Goal: Task Accomplishment & Management: Complete application form

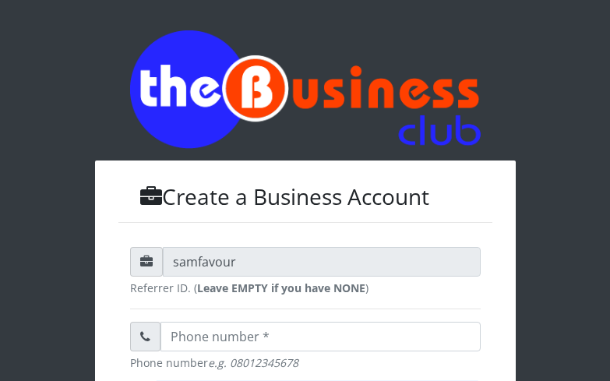
type input "Ejones"
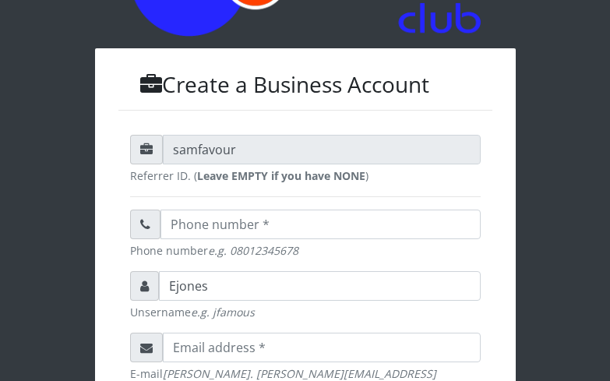
scroll to position [116, 0]
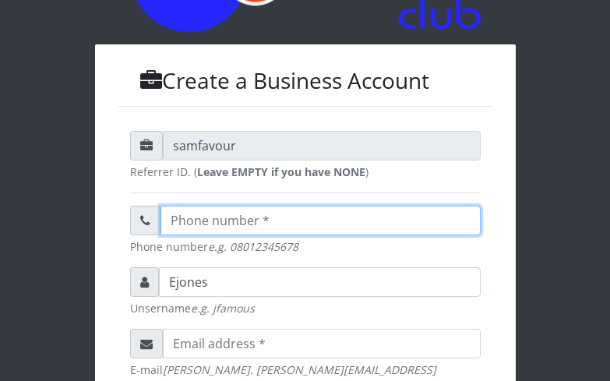
click at [414, 225] on input "text" at bounding box center [320, 221] width 320 height 30
type input "08032453606"
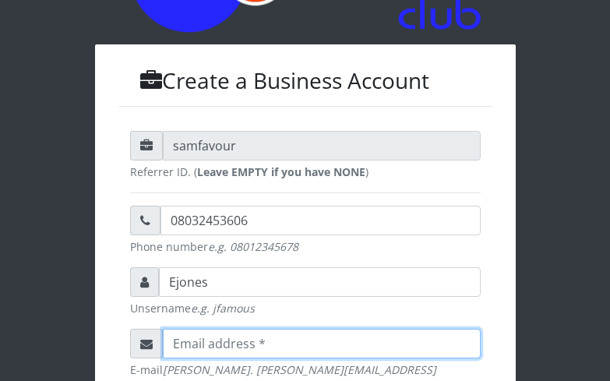
click at [319, 341] on input "email" at bounding box center [322, 344] width 318 height 30
type input "[EMAIL_ADDRESS][DOMAIN_NAME]"
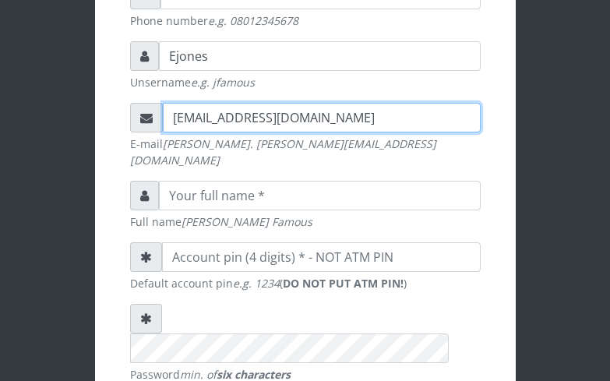
scroll to position [349, 0]
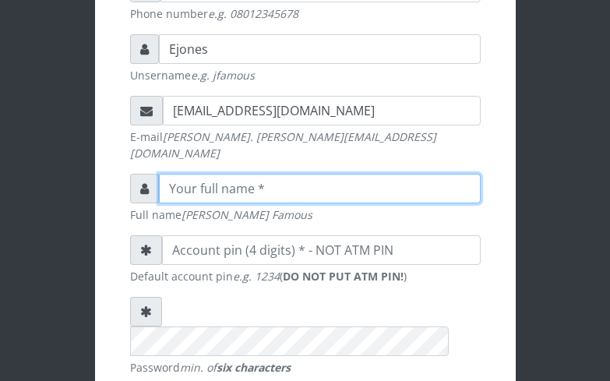
click at [412, 174] on input "text" at bounding box center [320, 189] width 322 height 30
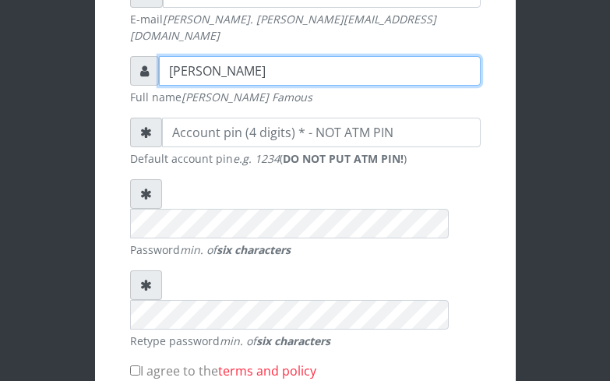
scroll to position [478, 0]
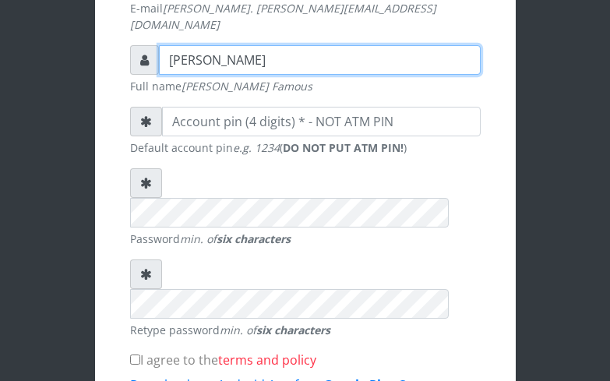
type input "[PERSON_NAME]"
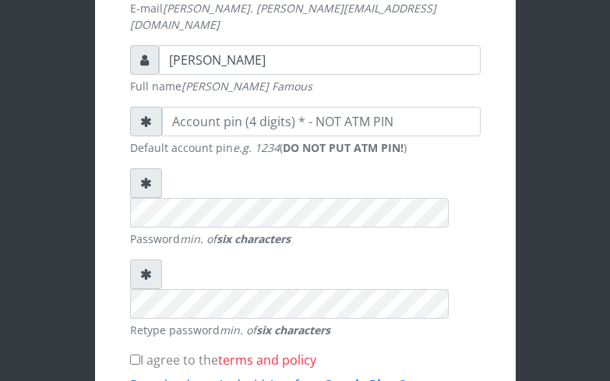
click at [143, 351] on label "I agree to the terms and policy" at bounding box center [223, 360] width 186 height 19
click at [140, 354] on input "I agree to the terms and policy" at bounding box center [135, 359] width 10 height 10
checkbox input "true"
click at [246, 376] on link "Download our Android App from Google Play Store" at bounding box center [280, 384] width 301 height 17
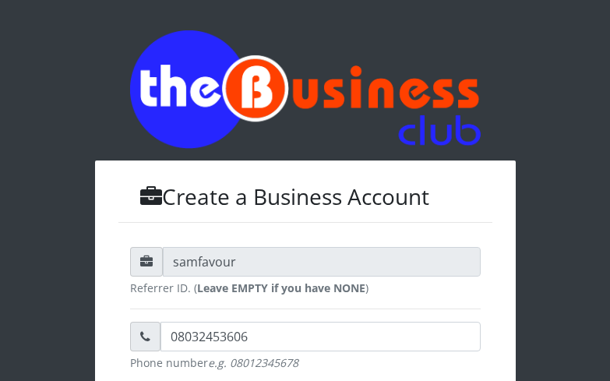
scroll to position [294, 0]
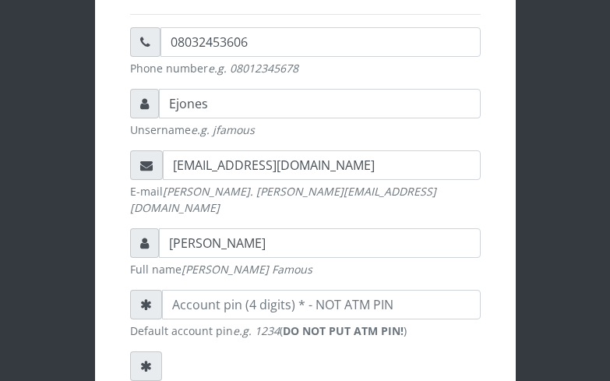
type input "[PERSON_NAME]"
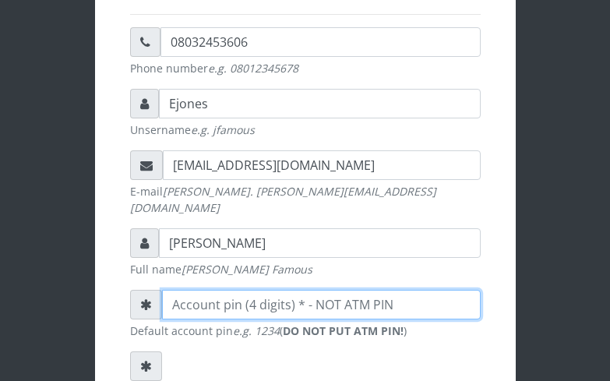
drag, startPoint x: 286, startPoint y: 287, endPoint x: 199, endPoint y: 368, distance: 118.5
click at [199, 368] on form "samfavour Referrer ID. ( Leave EMPTY if you have NONE ) 08032453606 Phone numbe…" at bounding box center [305, 327] width 351 height 750
